Goal: Information Seeking & Learning: Learn about a topic

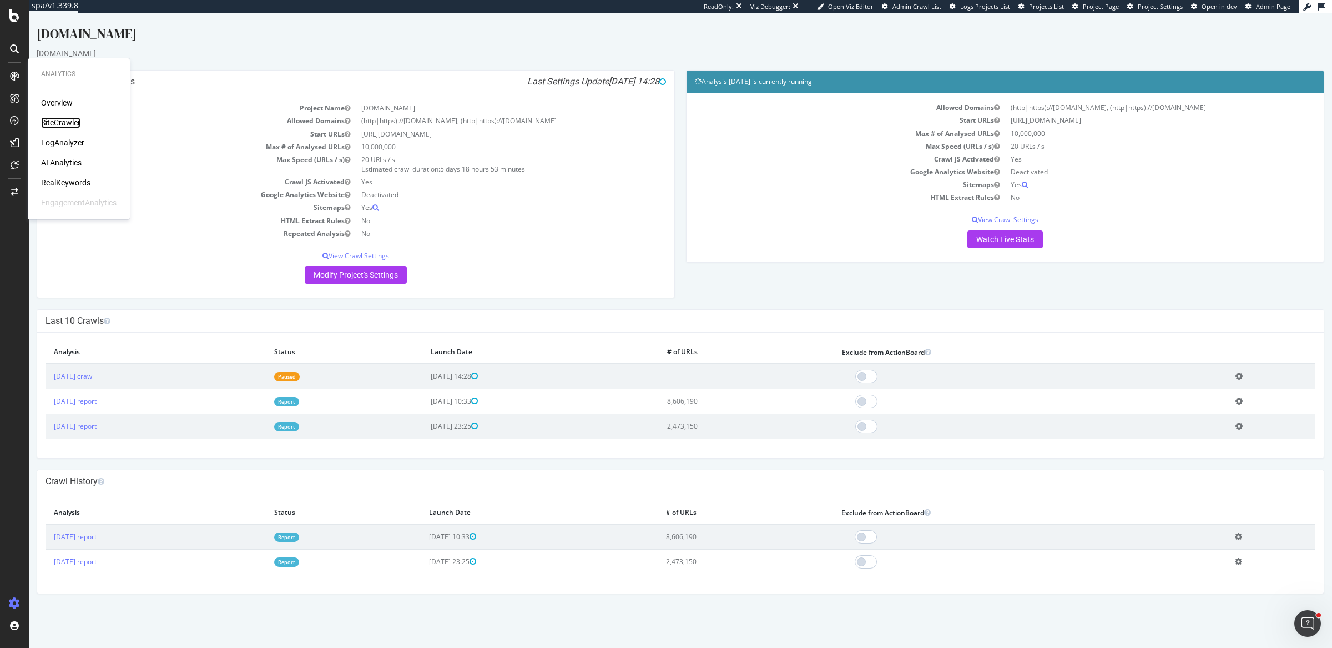
click at [57, 118] on div "SiteCrawler" at bounding box center [60, 122] width 39 height 11
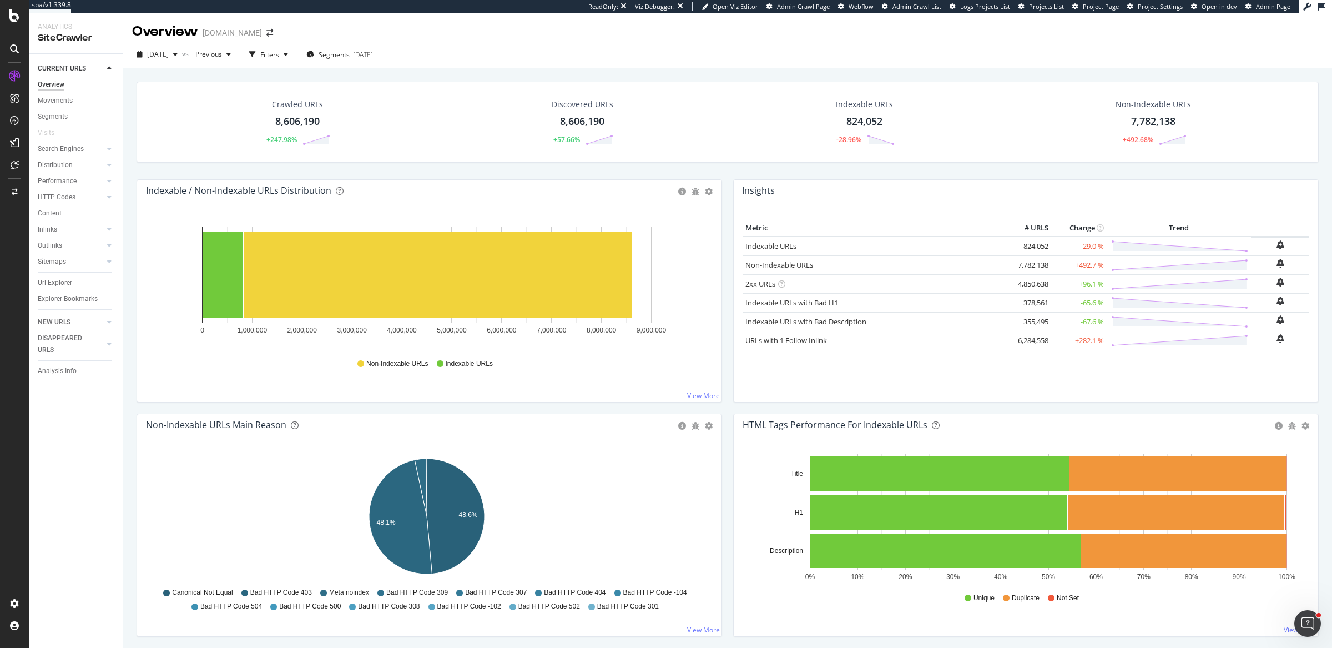
click at [663, 45] on div "2025 Sep. 13th vs Previous Filters Segments 2025-10-14" at bounding box center [727, 54] width 1209 height 27
click at [607, 458] on icon "48.6% 48.1%" at bounding box center [427, 518] width 562 height 129
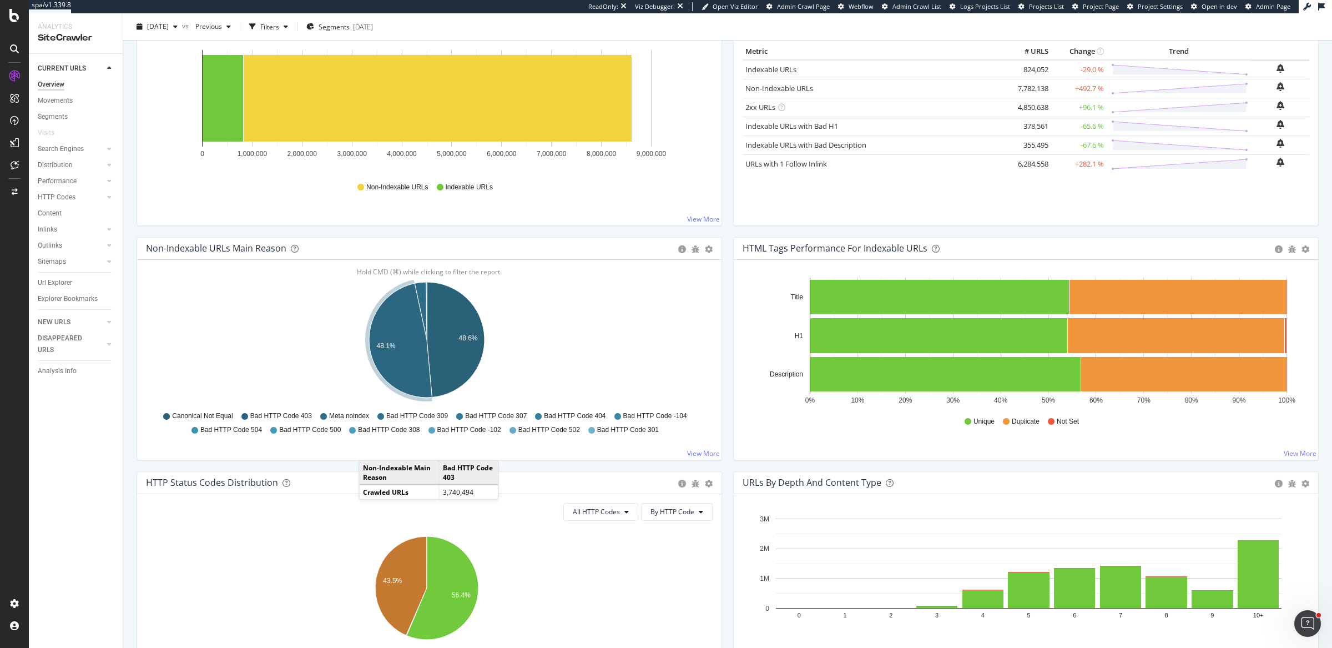
scroll to position [177, 0]
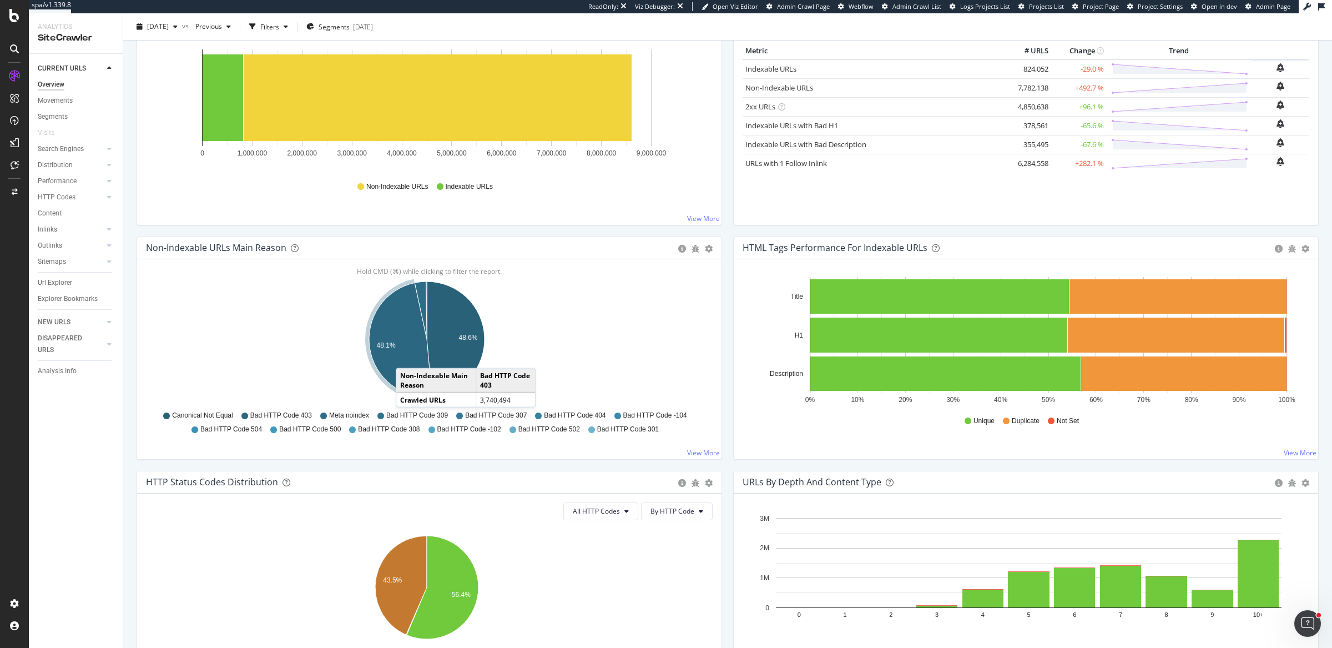
click at [407, 355] on icon "A chart." at bounding box center [400, 339] width 63 height 114
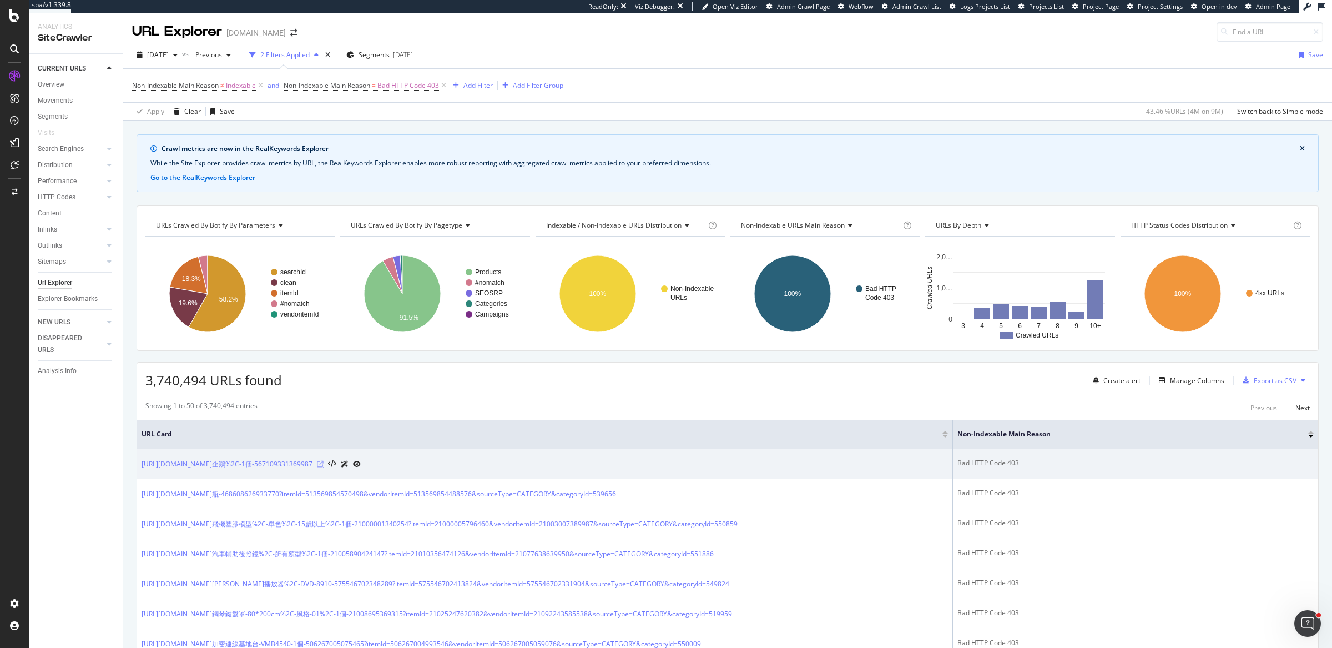
click at [324, 461] on icon at bounding box center [320, 464] width 7 height 7
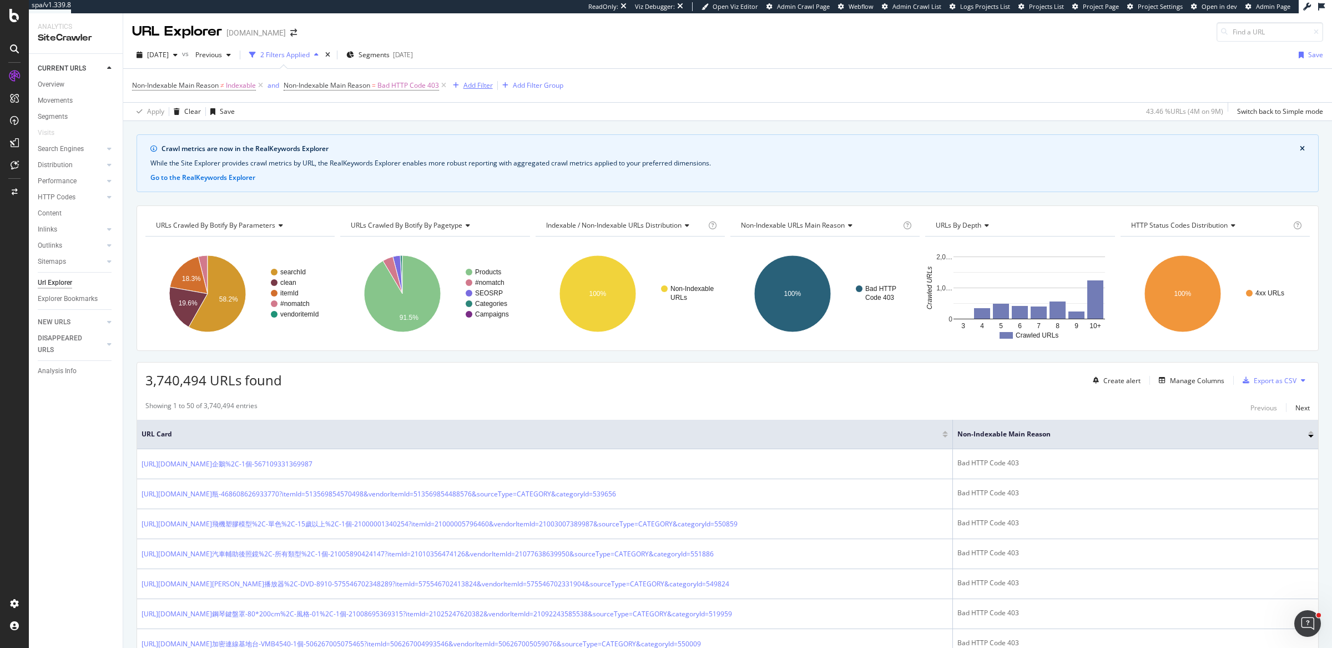
drag, startPoint x: 482, startPoint y: 78, endPoint x: 476, endPoint y: 49, distance: 29.4
click at [482, 79] on div "Add Filter" at bounding box center [470, 85] width 44 height 12
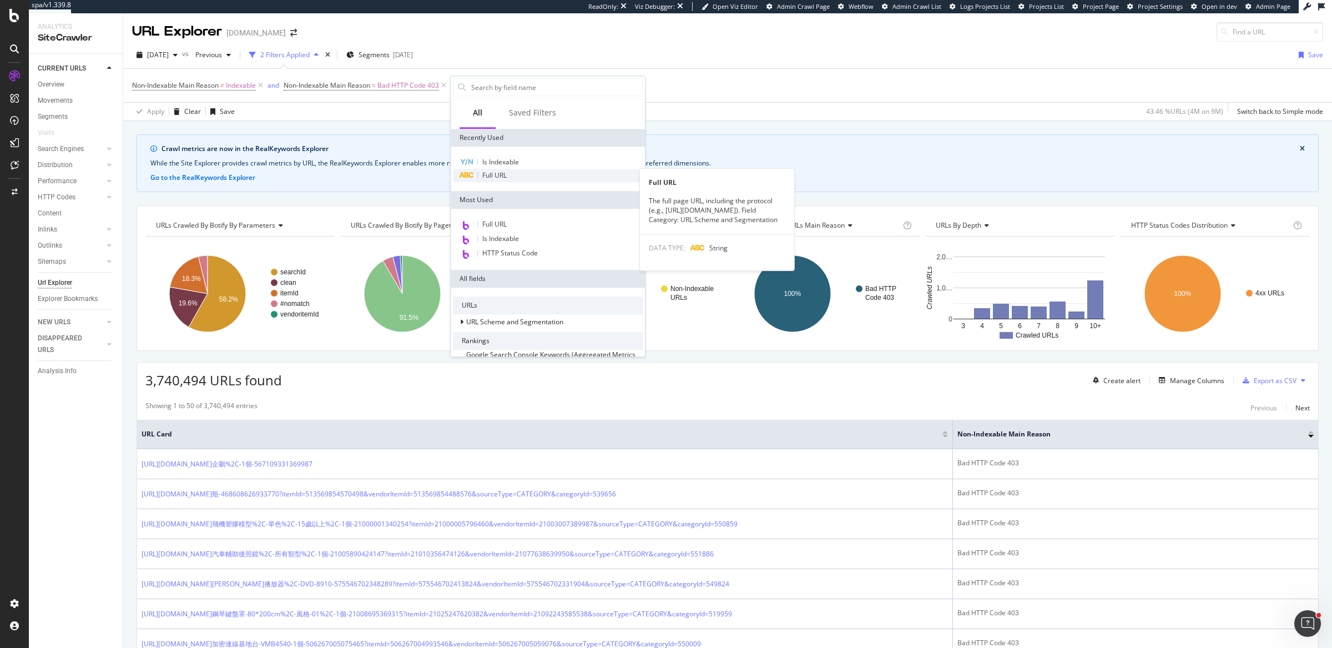
click at [514, 176] on div "Full URL" at bounding box center [548, 175] width 190 height 13
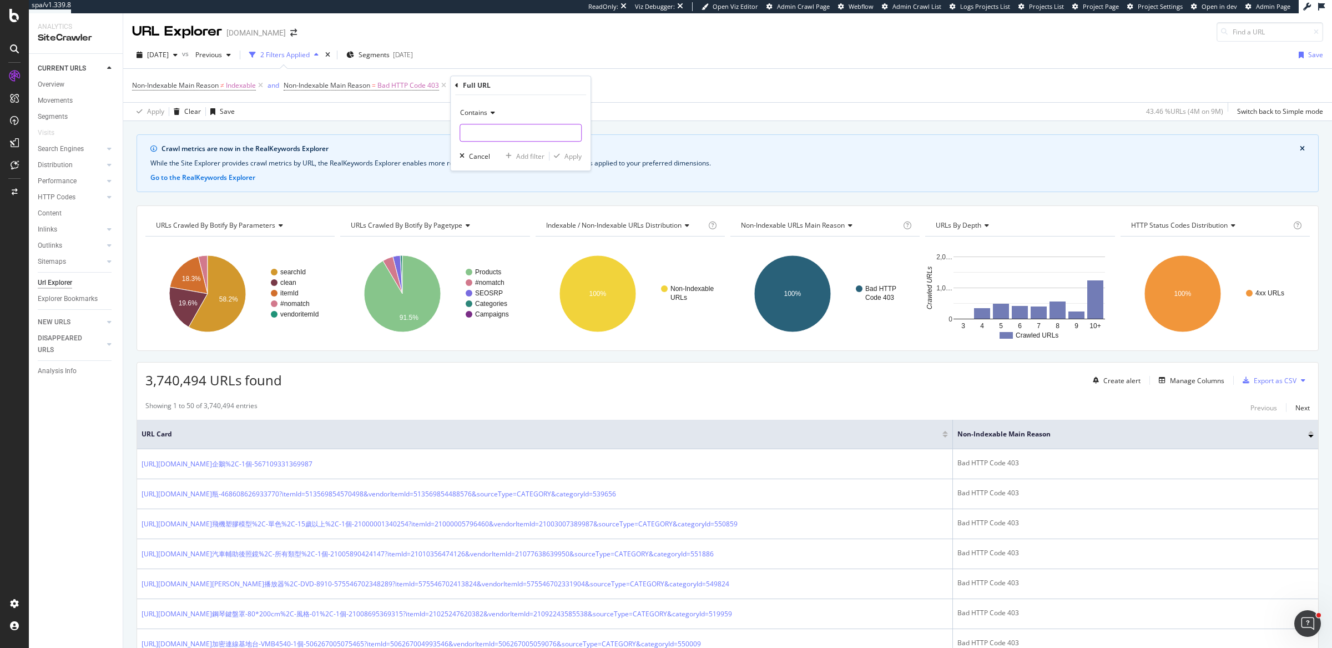
click at [480, 132] on input "text" at bounding box center [520, 133] width 121 height 18
type input "members.tw"
click at [571, 153] on div "Apply" at bounding box center [572, 155] width 17 height 9
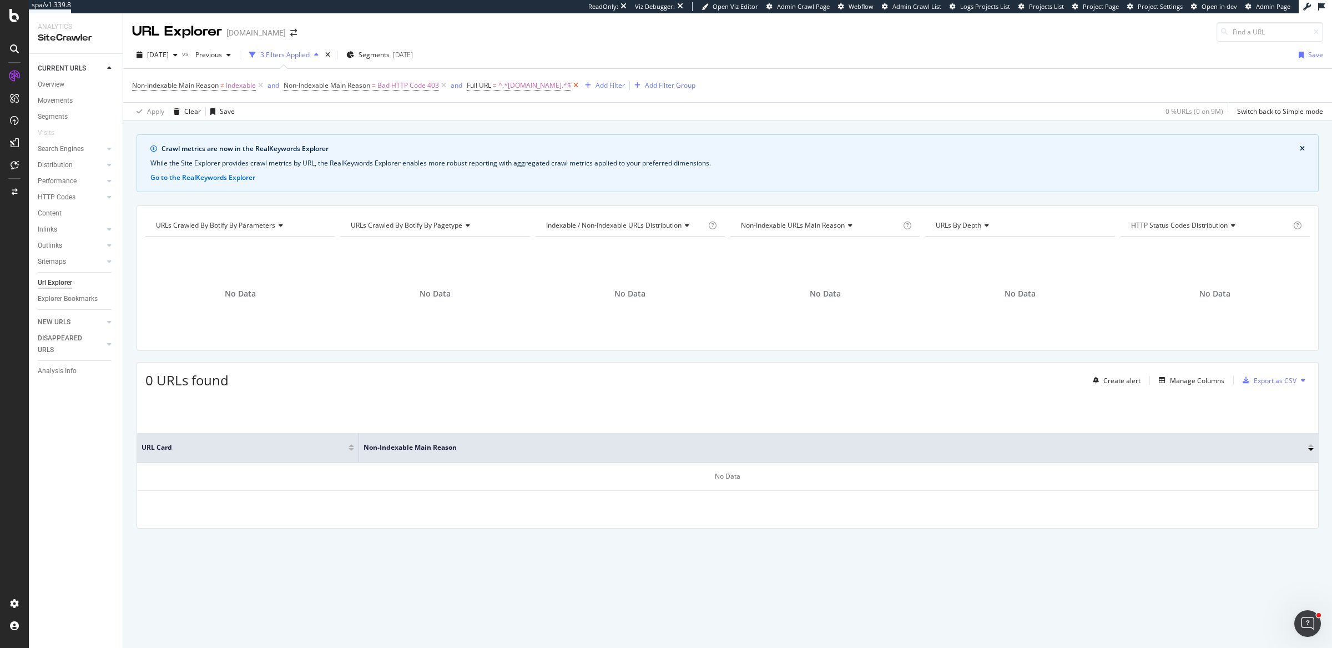
click at [571, 84] on icon at bounding box center [575, 85] width 9 height 11
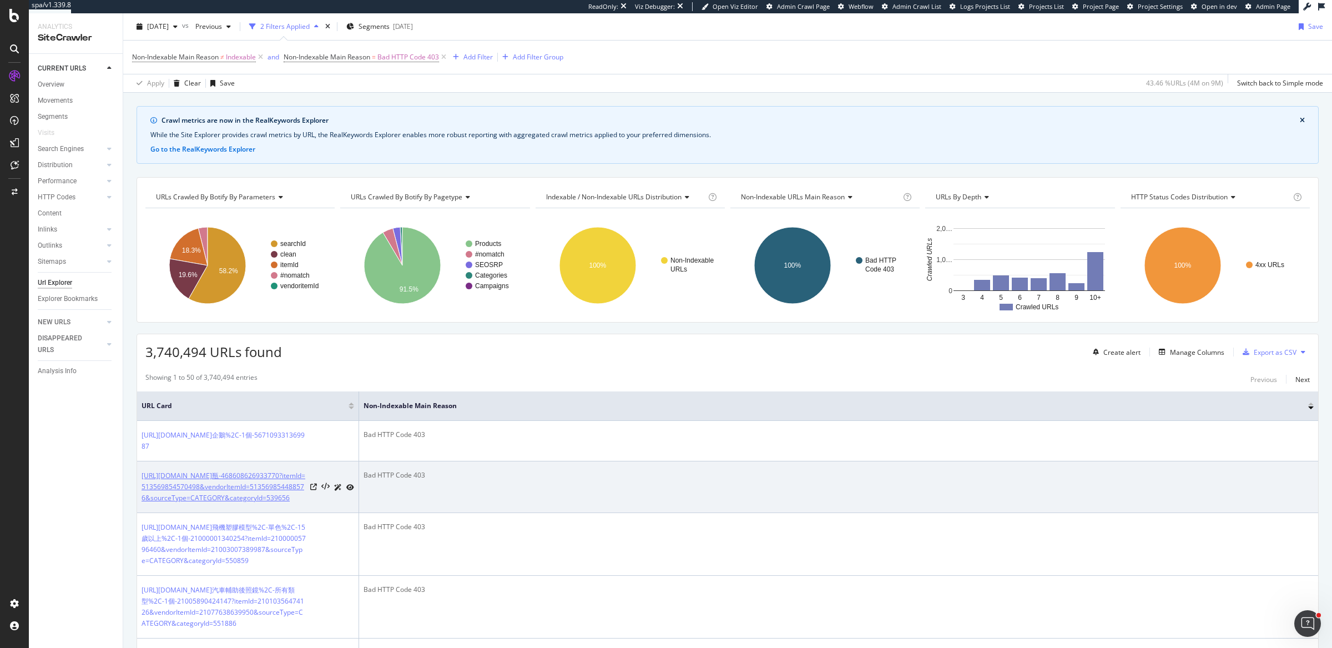
scroll to position [26, 0]
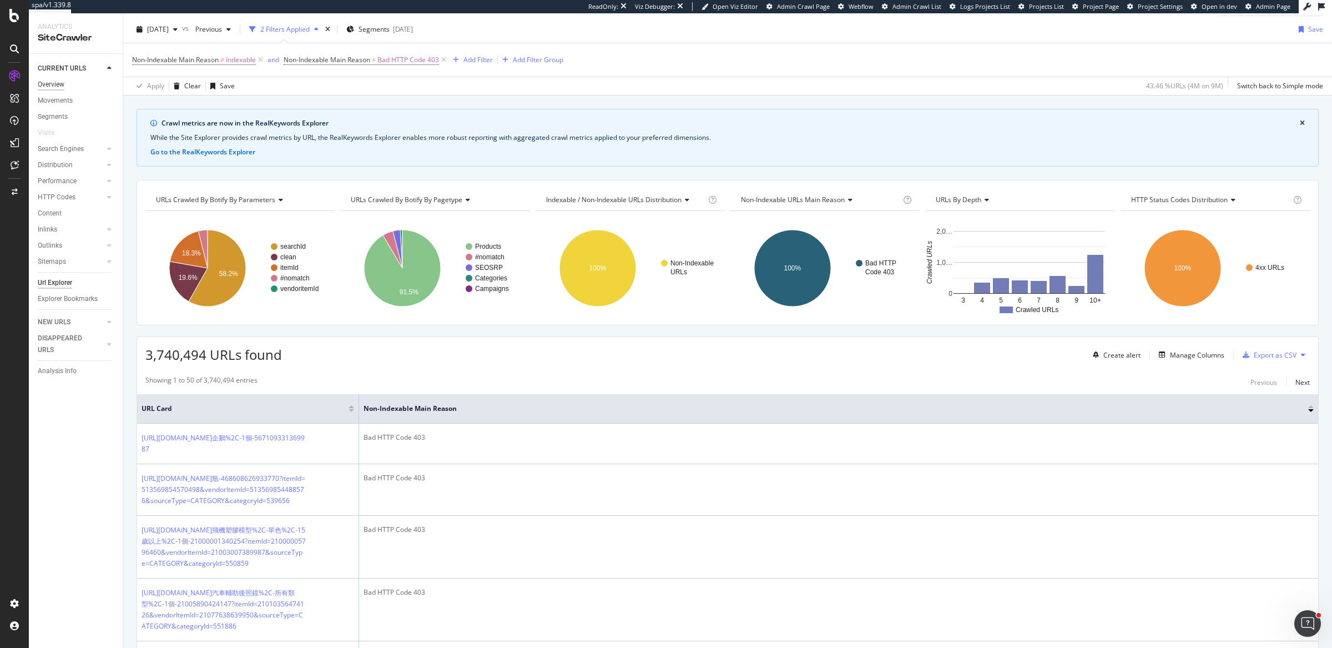
click at [51, 83] on div "Overview" at bounding box center [51, 85] width 27 height 12
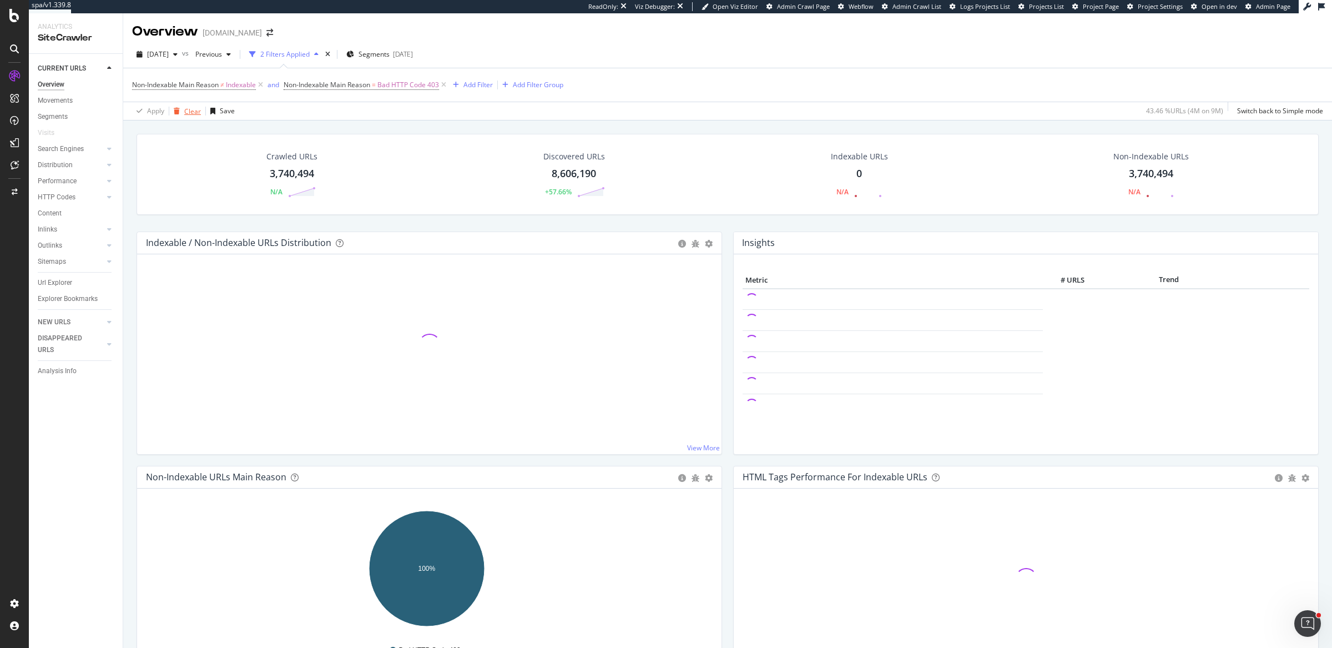
click at [196, 109] on div "Clear" at bounding box center [192, 111] width 17 height 9
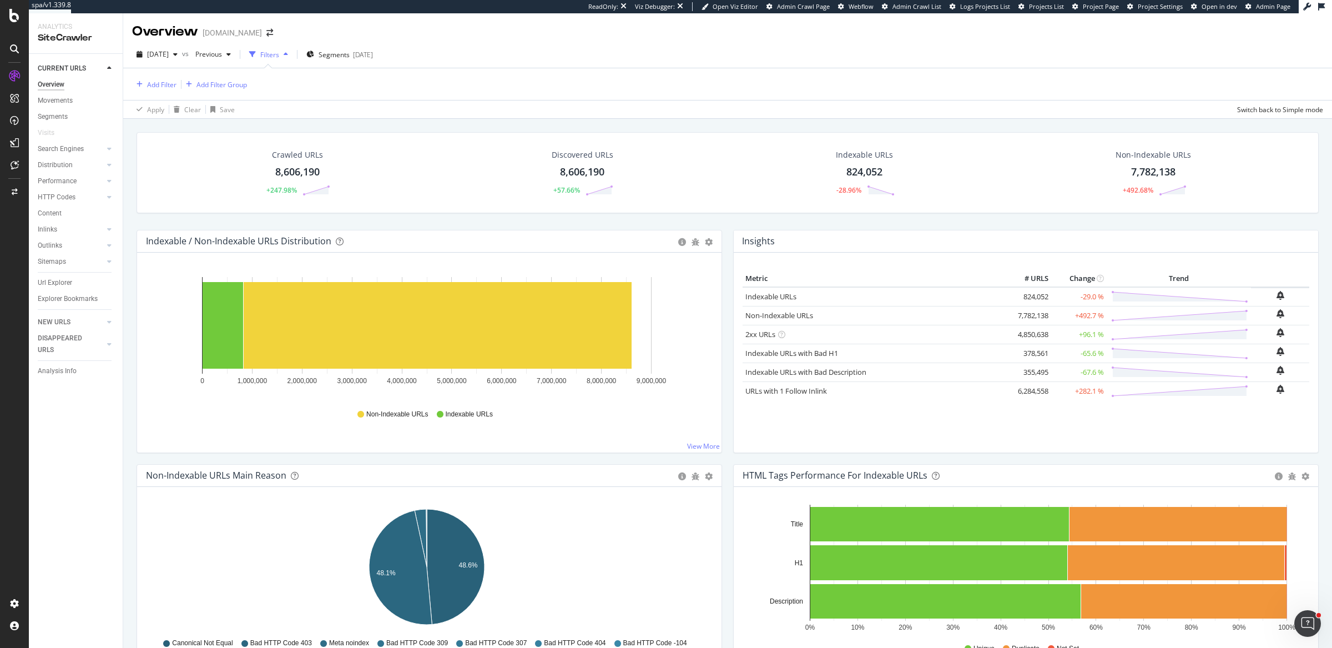
scroll to position [196, 0]
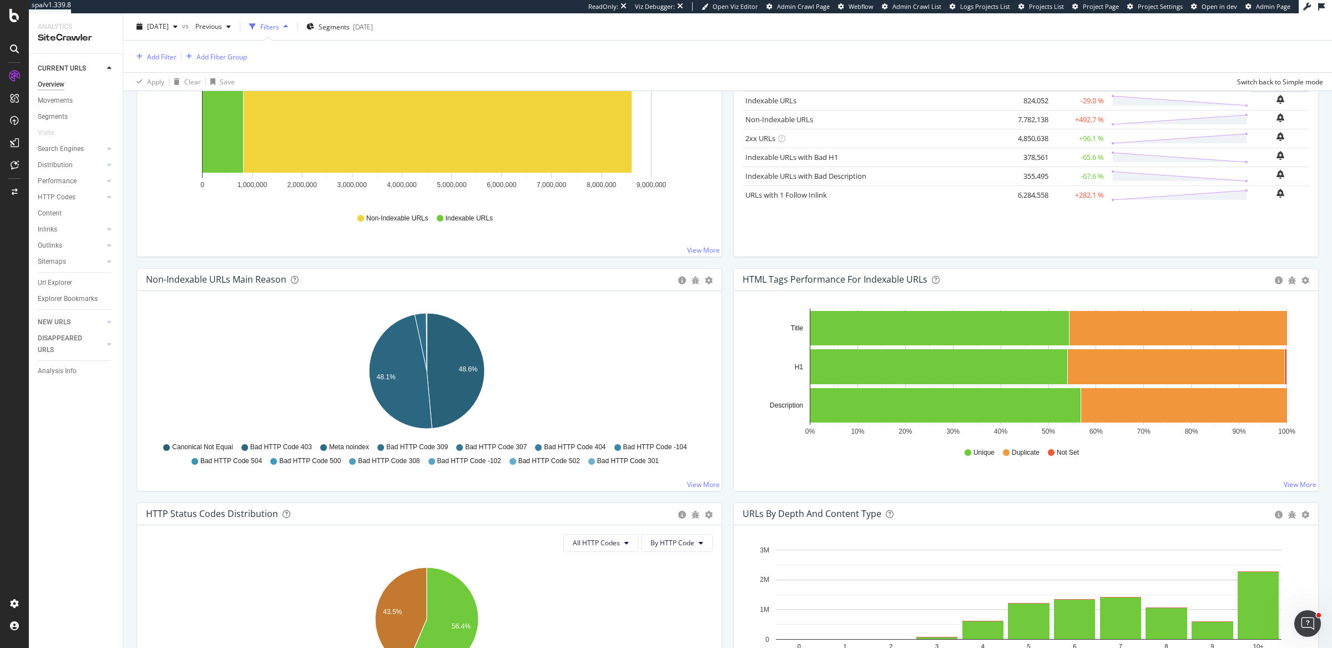
click at [380, 445] on icon at bounding box center [380, 447] width 7 height 7
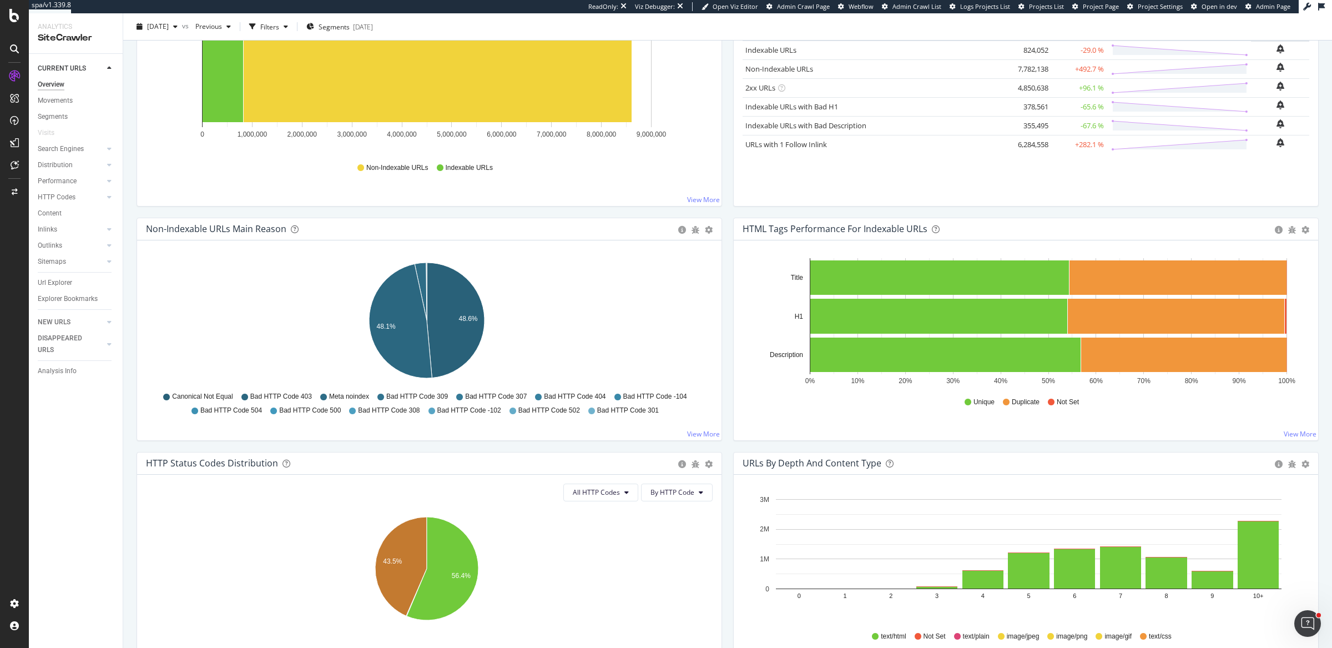
scroll to position [146, 0]
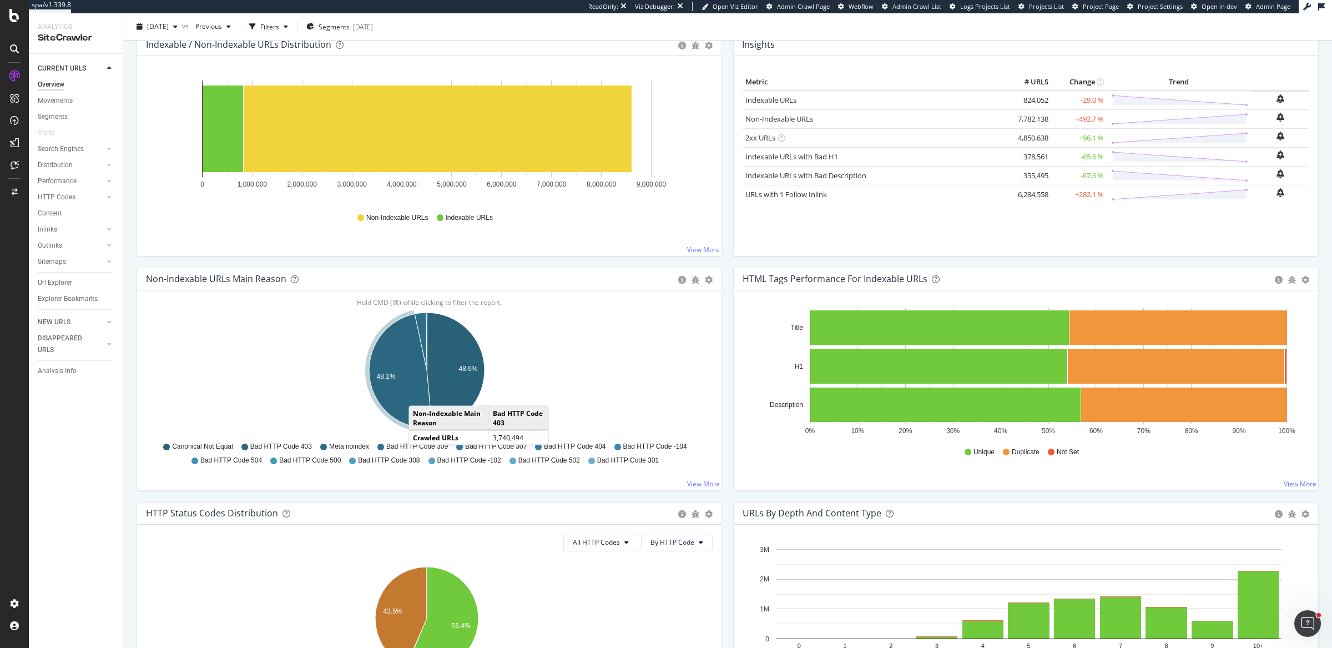
click at [377, 445] on icon at bounding box center [380, 446] width 7 height 7
click at [382, 446] on div "Bad HTTP Code 309" at bounding box center [412, 446] width 70 height 9
click at [49, 286] on div "Url Explorer" at bounding box center [55, 283] width 34 height 12
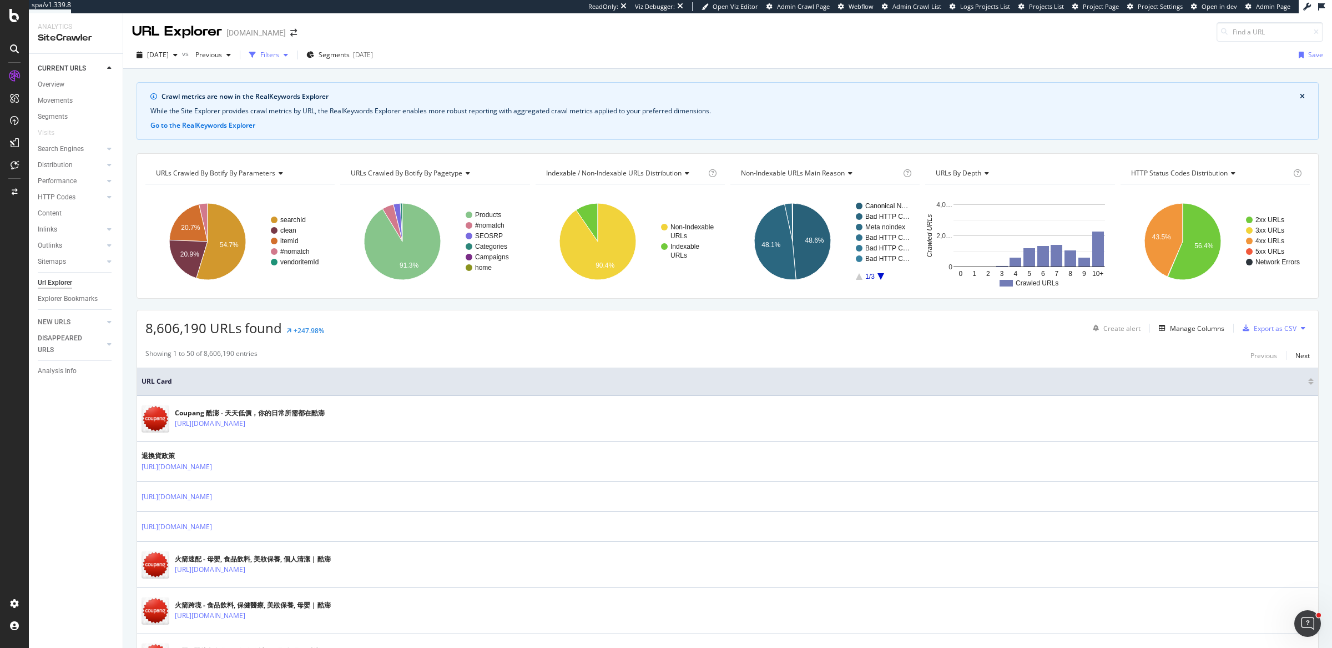
click at [292, 57] on div "button" at bounding box center [285, 55] width 13 height 7
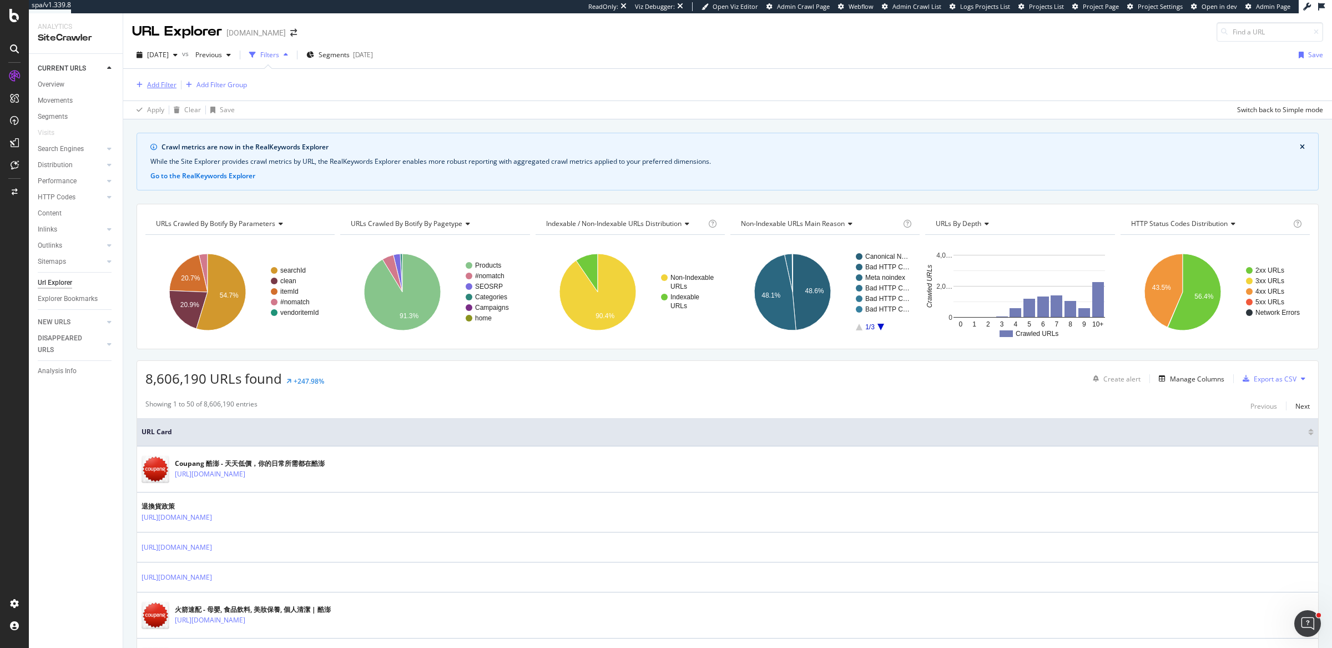
click at [170, 87] on div "Add Filter" at bounding box center [161, 84] width 29 height 9
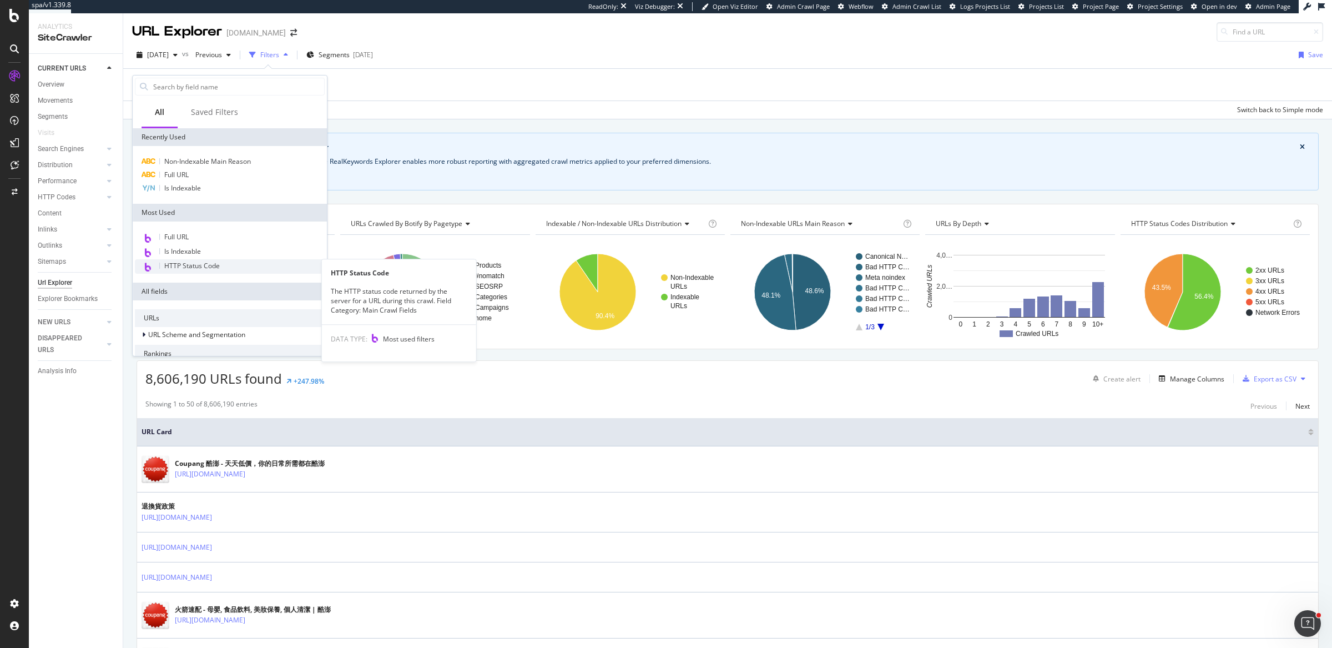
click at [185, 262] on span "HTTP Status Code" at bounding box center [191, 265] width 55 height 9
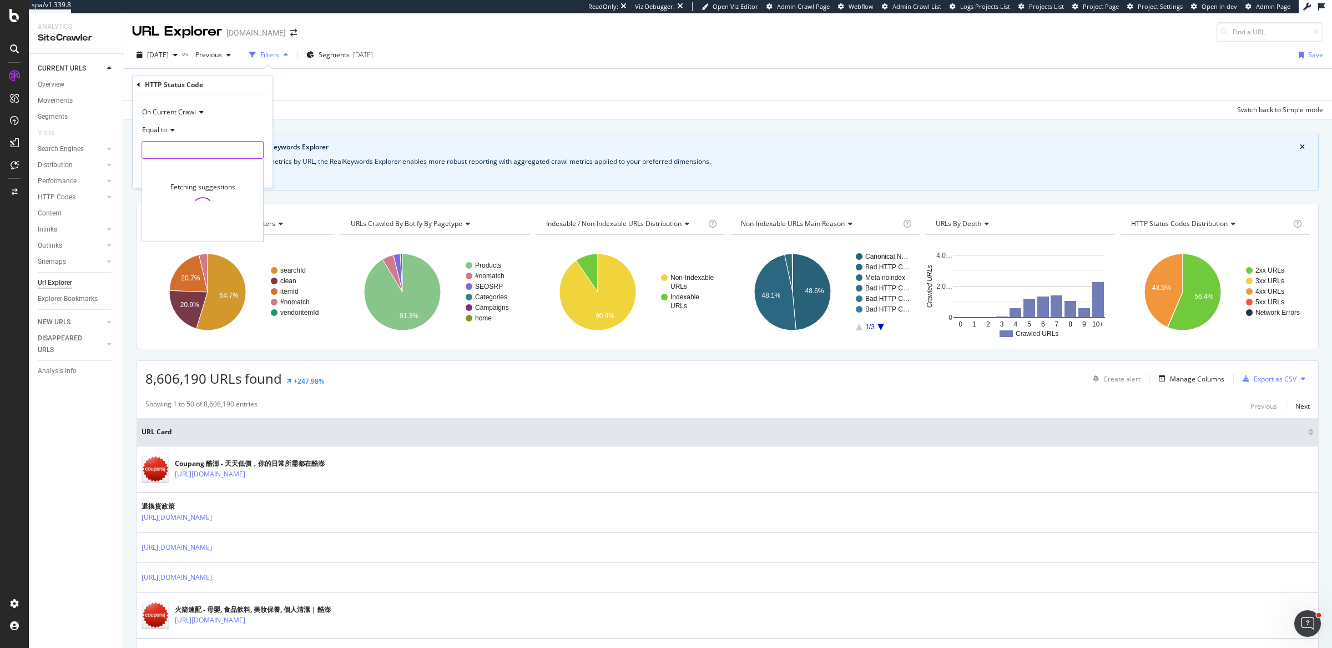
click at [186, 151] on input "number" at bounding box center [203, 150] width 122 height 18
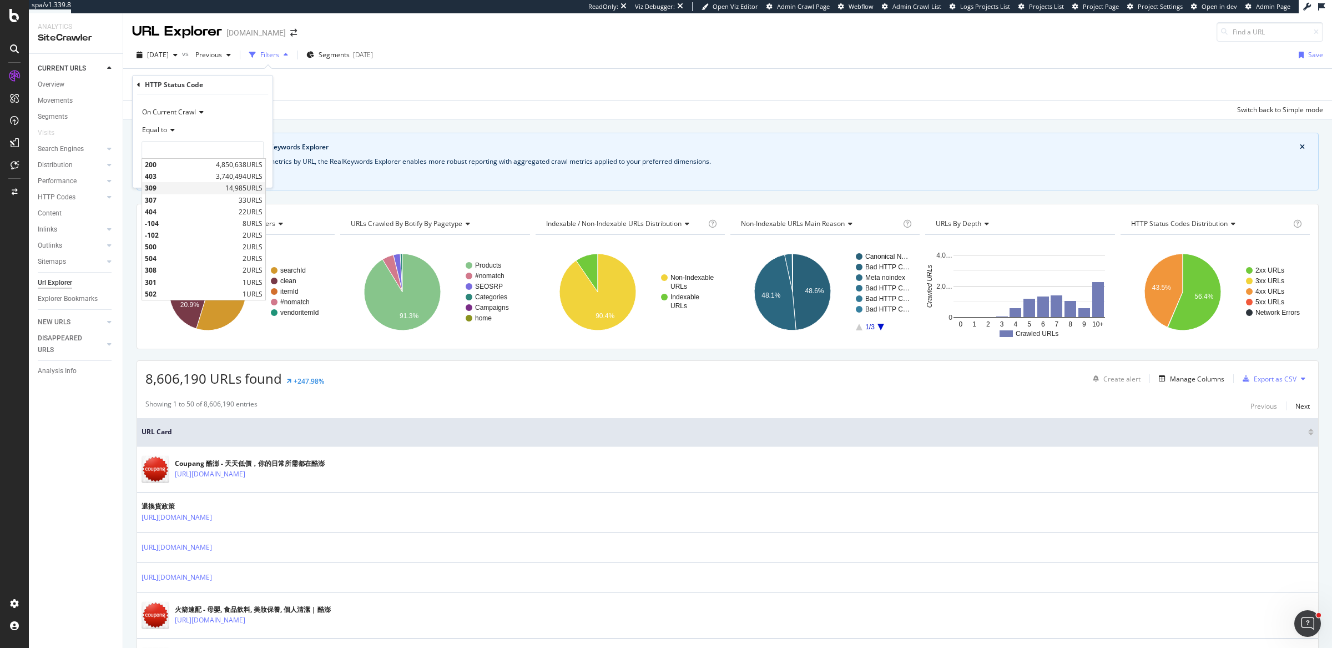
click at [199, 185] on span "309" at bounding box center [184, 187] width 78 height 9
type input "309"
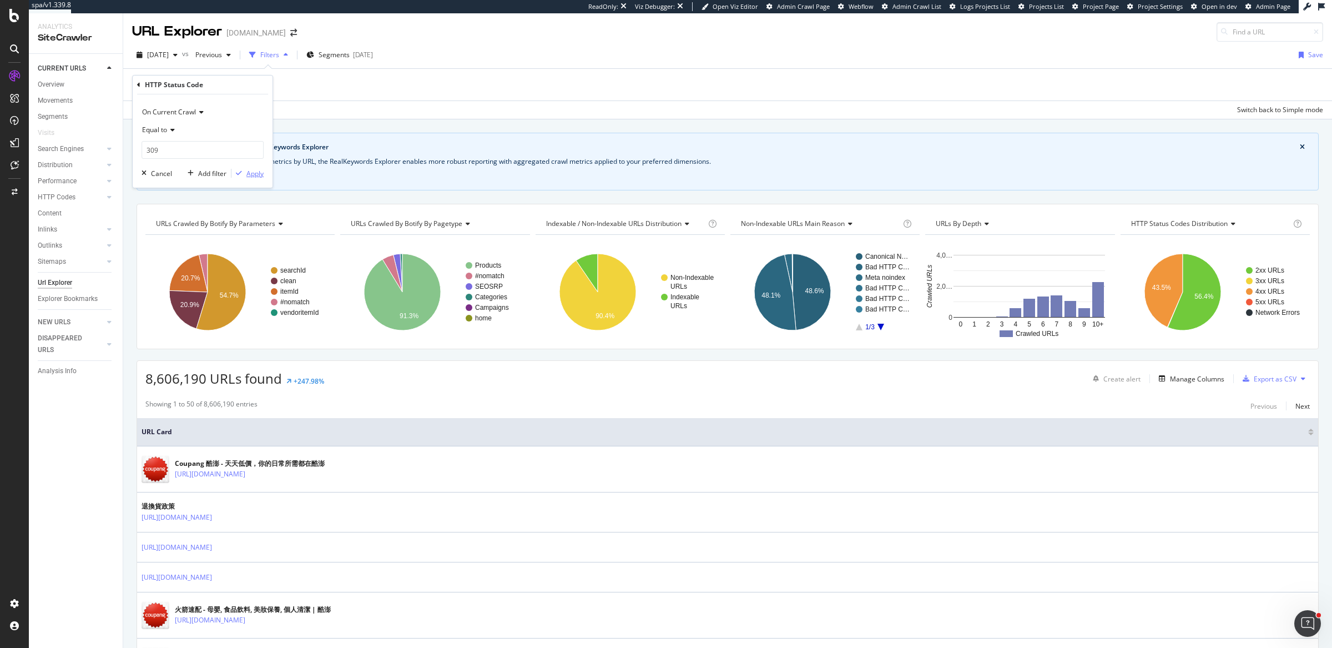
click at [245, 175] on div "button" at bounding box center [238, 173] width 15 height 7
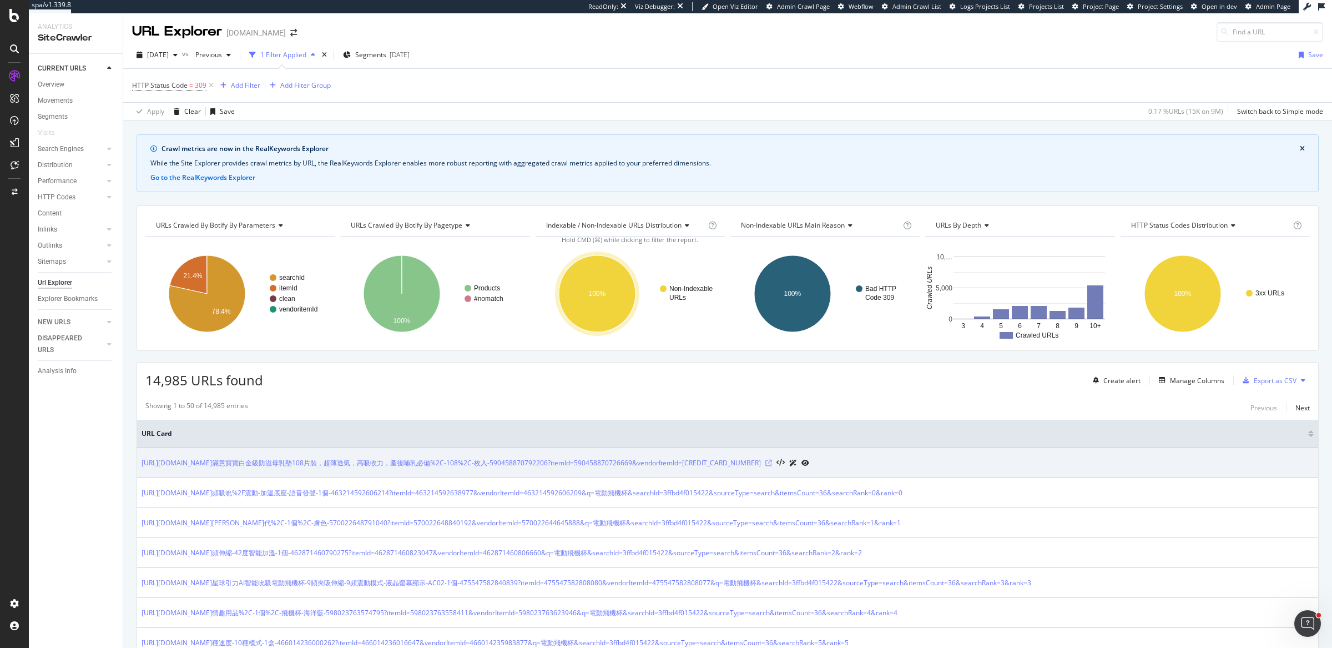
click at [772, 459] on icon at bounding box center [768, 462] width 7 height 7
click at [772, 461] on icon at bounding box center [768, 462] width 7 height 7
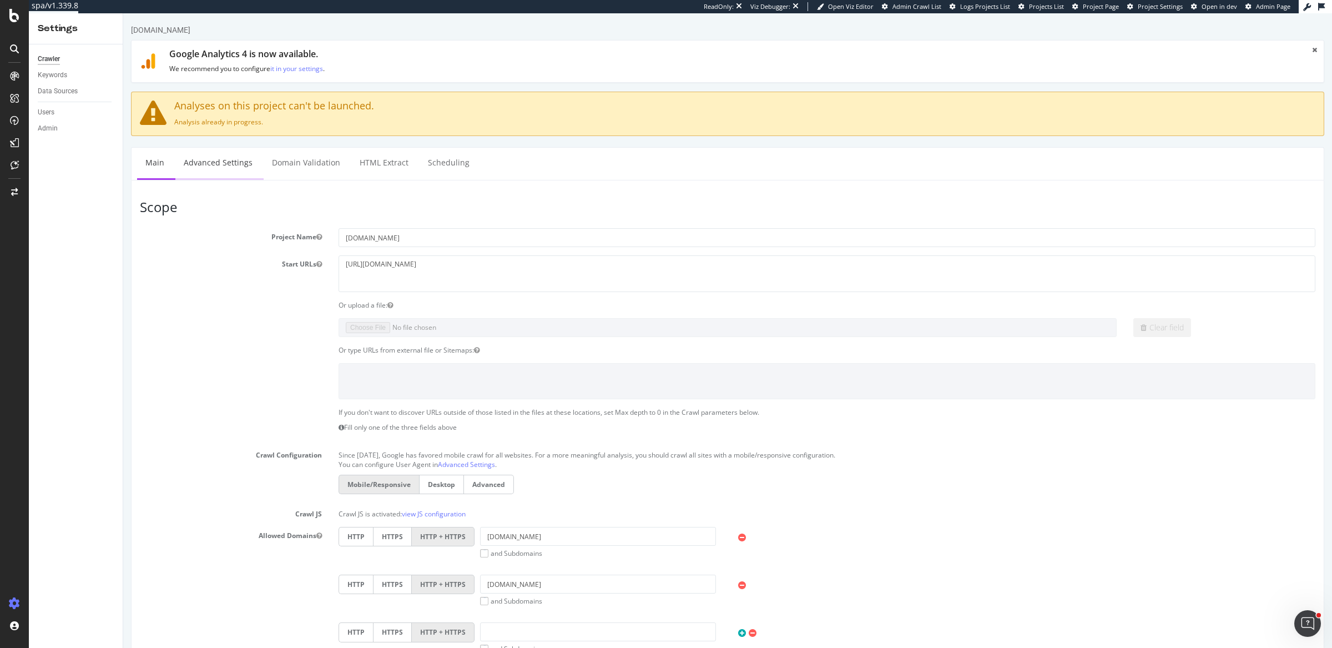
click at [243, 168] on link "Advanced Settings" at bounding box center [217, 163] width 85 height 31
click at [436, 165] on link "Scheduling" at bounding box center [449, 163] width 58 height 31
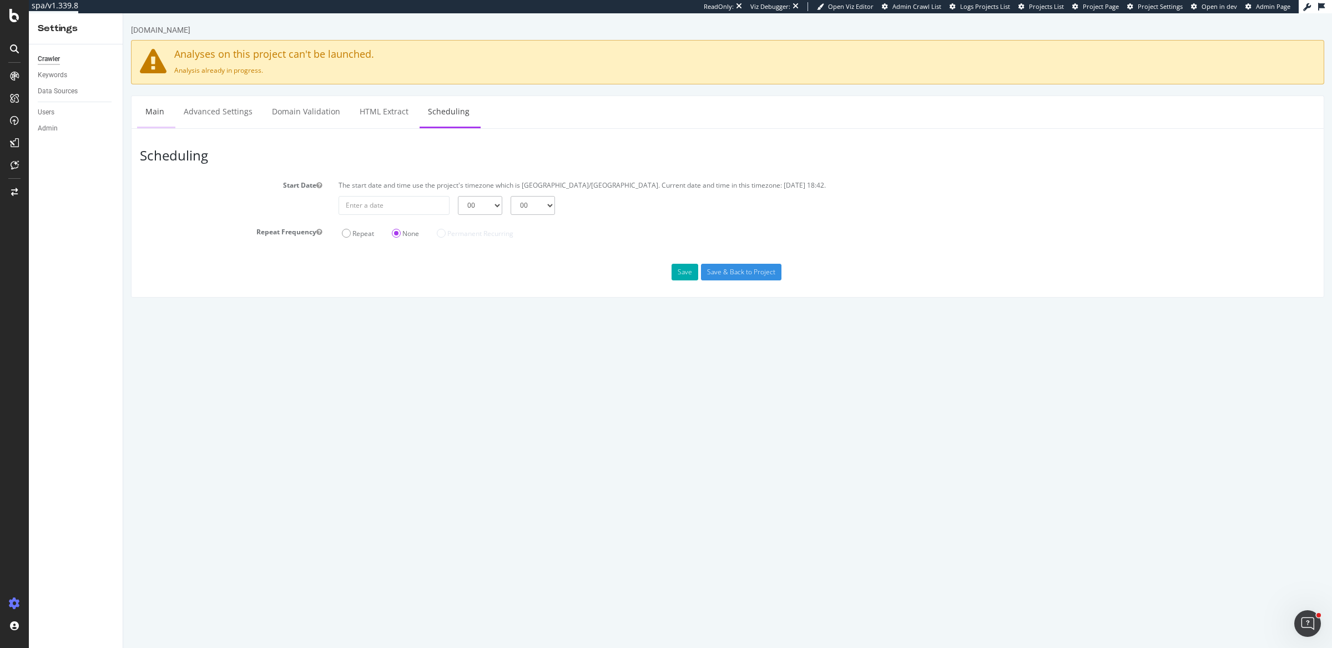
click at [161, 108] on link "Main" at bounding box center [155, 111] width 36 height 31
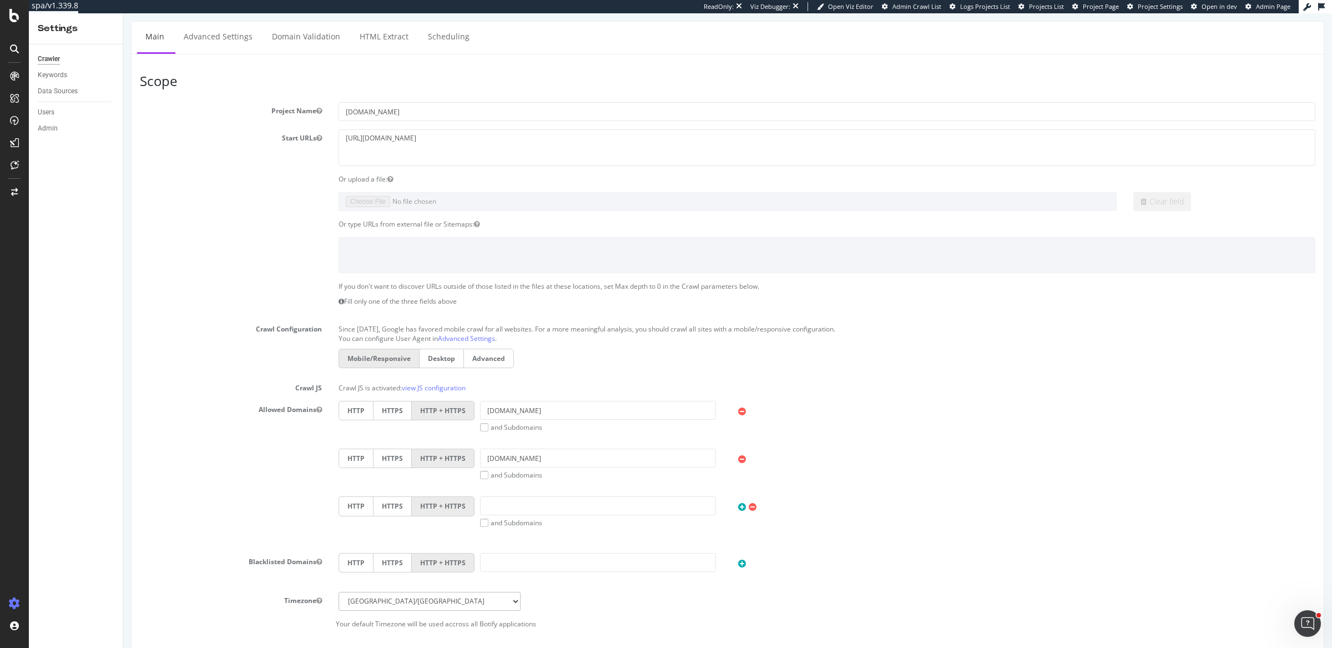
scroll to position [423, 0]
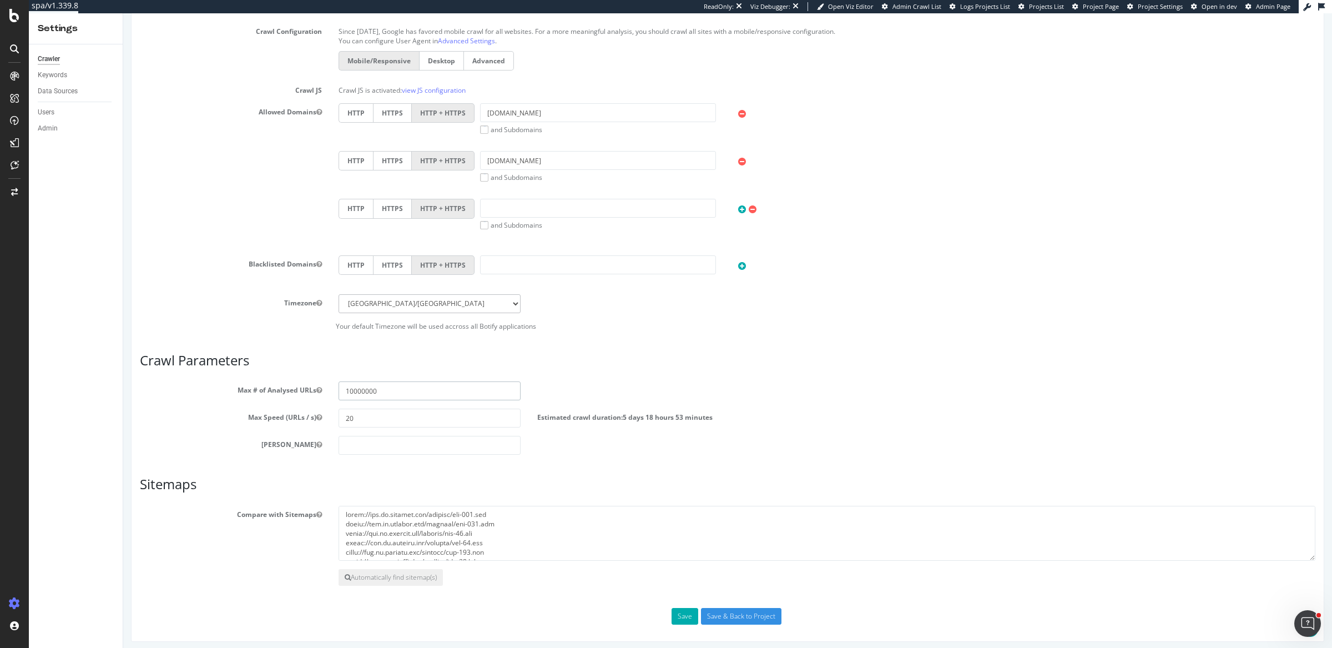
drag, startPoint x: 377, startPoint y: 386, endPoint x: 351, endPoint y: 389, distance: 26.8
click at [351, 389] on input "10000000" at bounding box center [430, 390] width 182 height 19
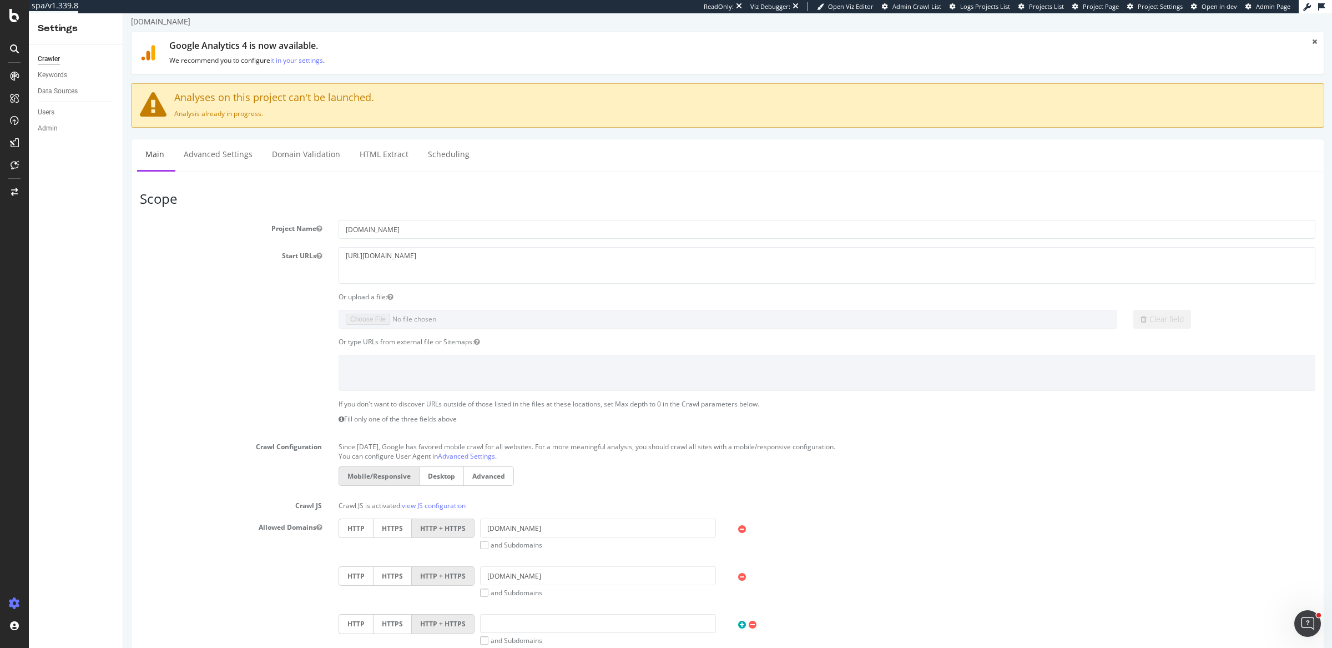
scroll to position [0, 0]
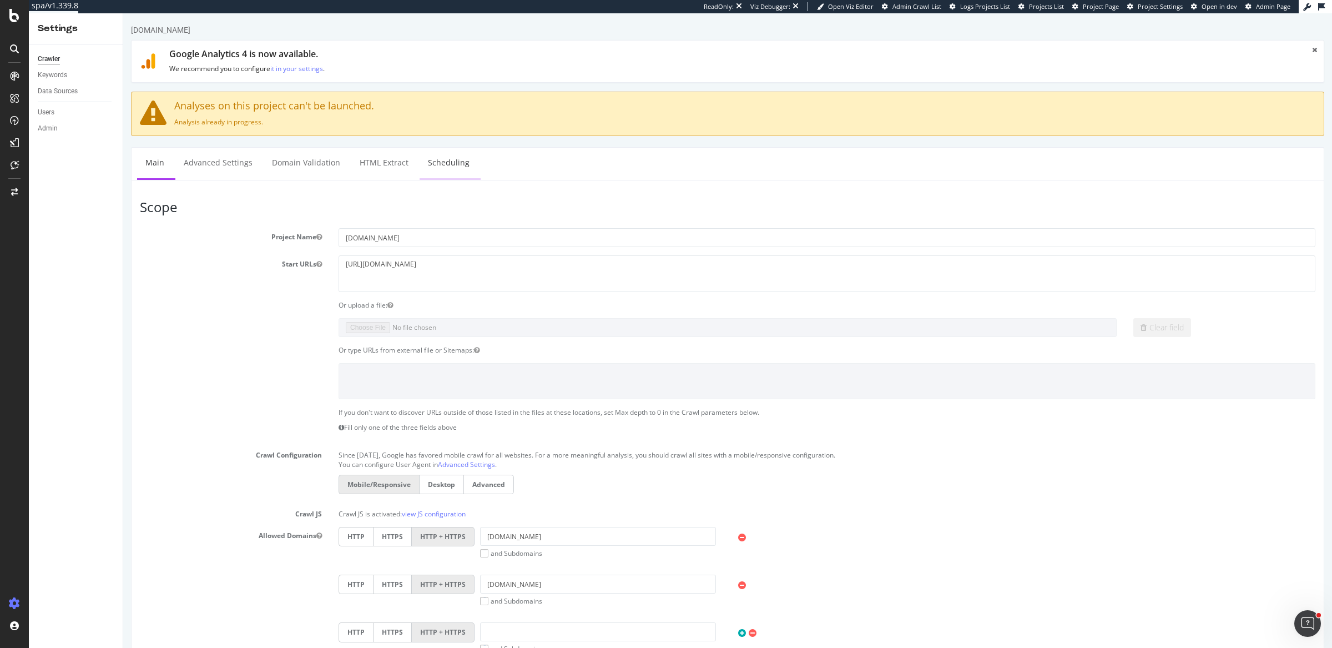
click at [445, 160] on link "Scheduling" at bounding box center [449, 163] width 58 height 31
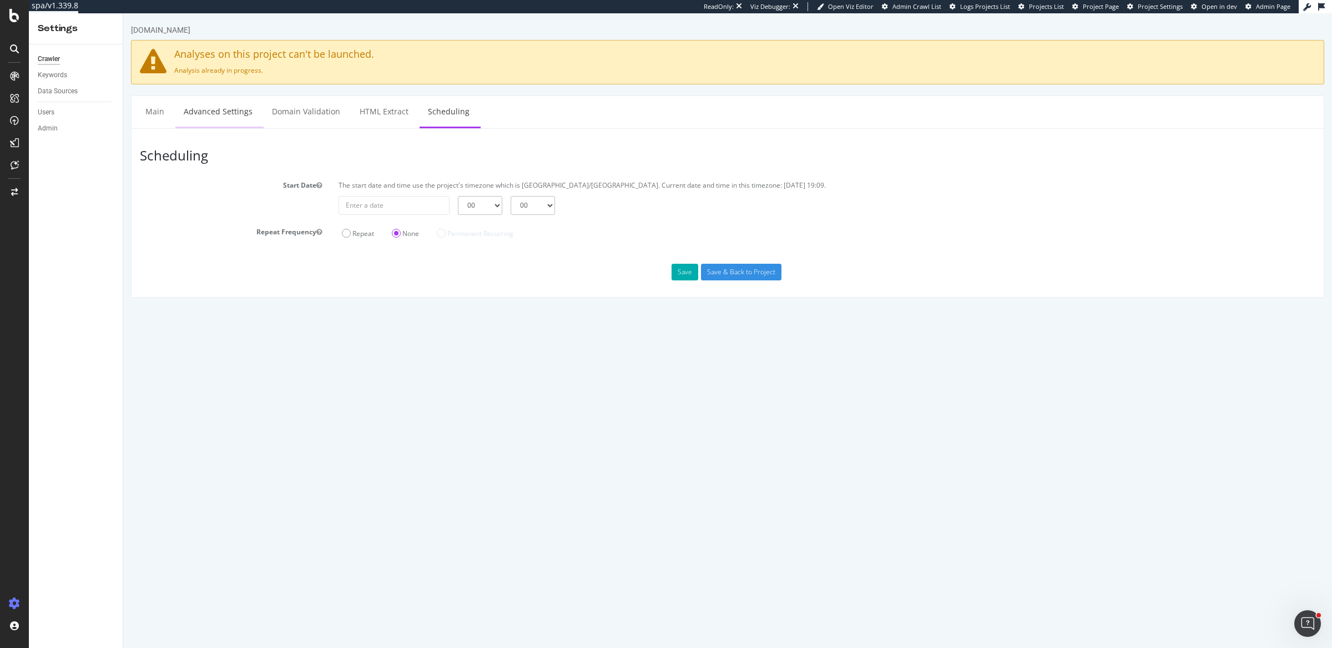
click at [237, 103] on link "Advanced Settings" at bounding box center [217, 111] width 85 height 31
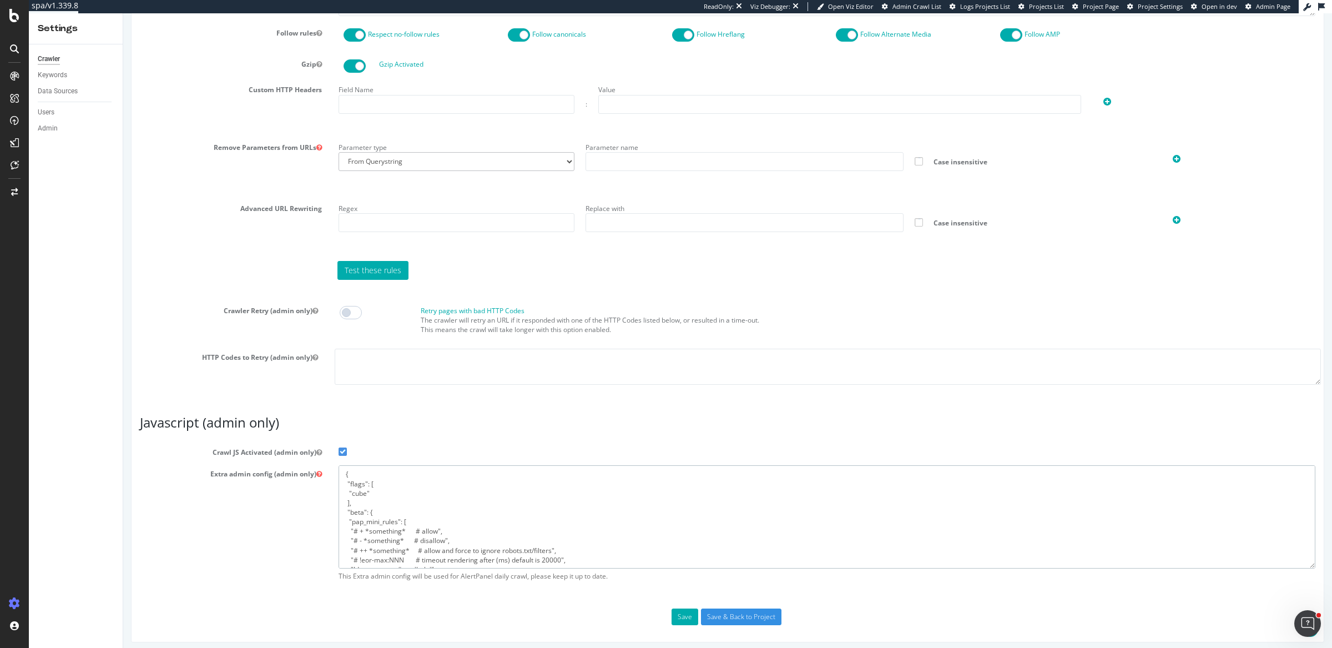
drag, startPoint x: 344, startPoint y: 472, endPoint x: 407, endPoint y: 440, distance: 71.2
click at [407, 443] on section "Crawl JS Activated (admin only) Extra admin config (admin only) { "flags": [ "c…" at bounding box center [727, 514] width 1175 height 143
click at [263, 528] on div "Extra admin config (admin only) { "flags": [ "cube" ], "beta": { "pap_mini_rule…" at bounding box center [728, 525] width 1192 height 121
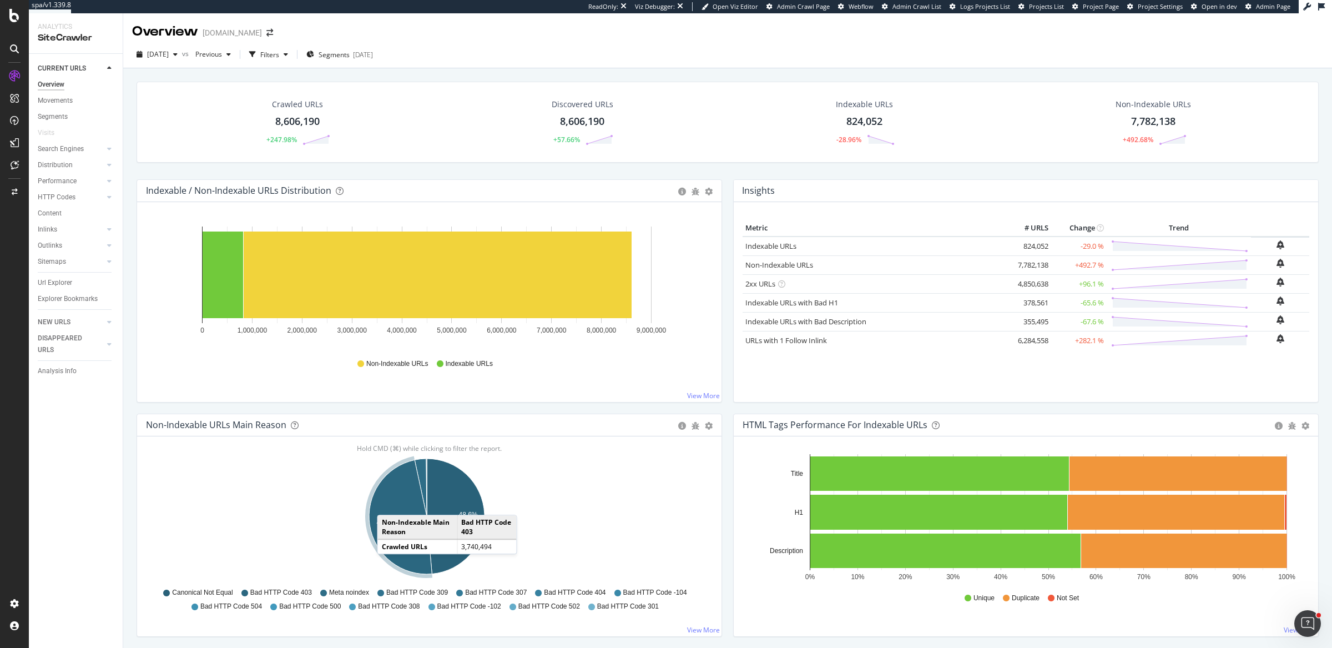
click at [381, 534] on td "Non-Indexable Main Reason" at bounding box center [417, 527] width 79 height 24
click at [386, 502] on icon "A chart." at bounding box center [400, 516] width 63 height 114
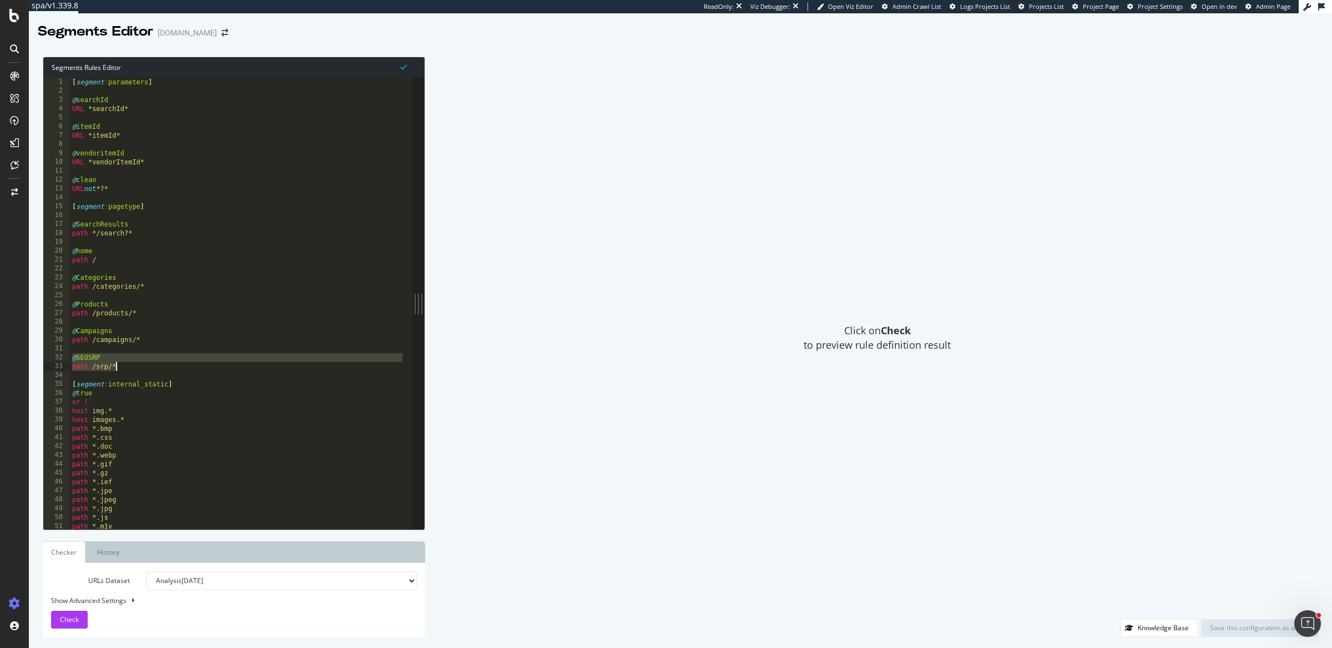
drag, startPoint x: 73, startPoint y: 356, endPoint x: 122, endPoint y: 367, distance: 50.6
click at [122, 367] on div "[ segment : parameters ] @ searchId URL *searchId* @ itemId URL *itemId* @ vend…" at bounding box center [237, 313] width 335 height 471
type textarea "@SEOSRP path /srp/*"
click at [670, 290] on div "Click on Check to preview rule definition result" at bounding box center [877, 338] width 882 height 562
